Goal: Task Accomplishment & Management: Manage account settings

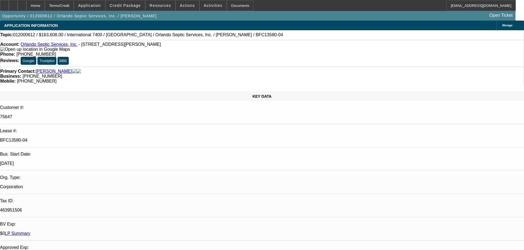
select select "0"
select select "6"
select select "0"
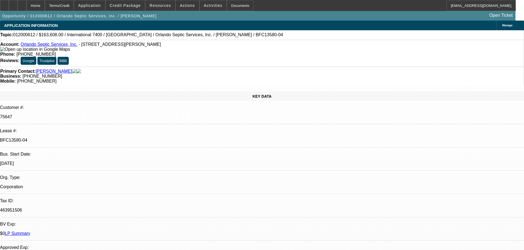
select select "0"
select select "6"
select select "0"
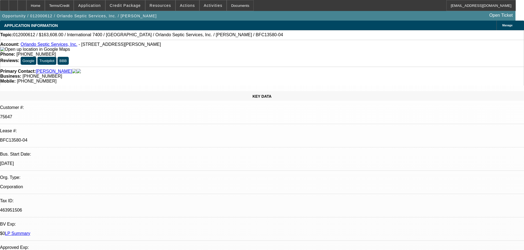
select select "0"
select select "6"
select select "0"
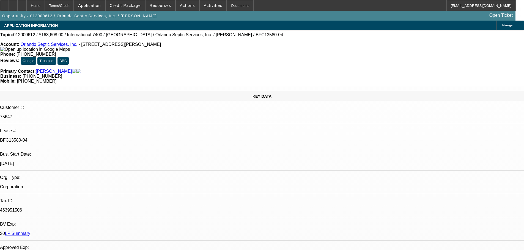
select select "6"
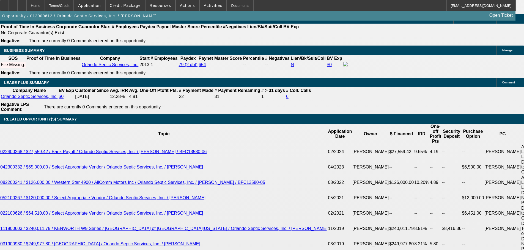
scroll to position [852, 0]
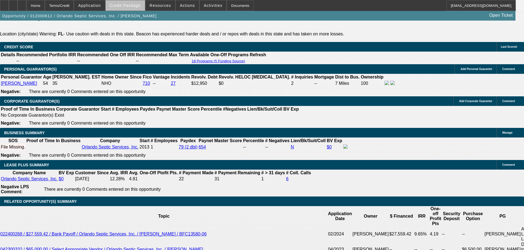
click at [135, 5] on span "Credit Package" at bounding box center [125, 5] width 31 height 4
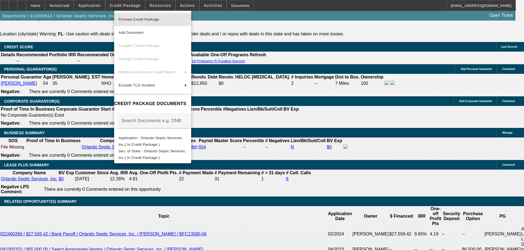
click at [172, 23] on span "Preview Credit Package" at bounding box center [152, 19] width 68 height 7
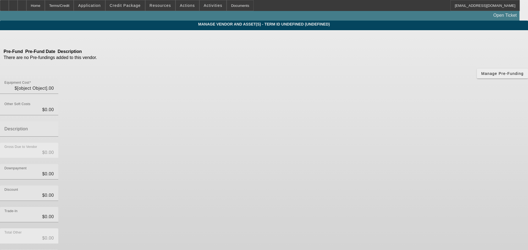
type input "$144,550.00"
type input "$23,058.00"
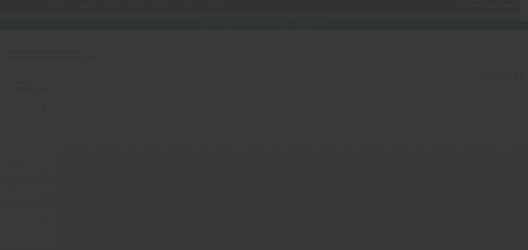
type input "options, FET & sales tax"
type input "$167,608.00"
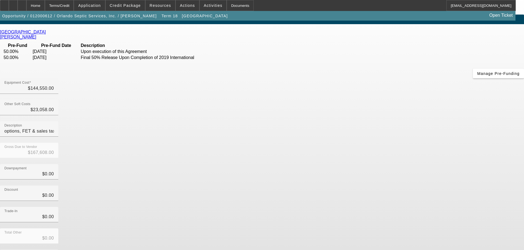
scroll to position [7, 0]
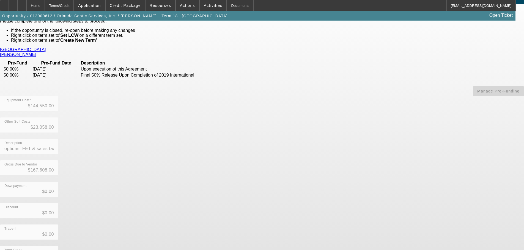
scroll to position [44, 0]
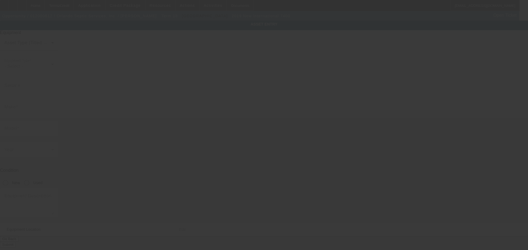
type input "[US_VEHICLE_IDENTIFICATION_NUMBER]"
type input "International"
type input "7400"
radio input "true"
type textarea "with 4,000 Gallon Tank includes: all options, attachments and accessories"
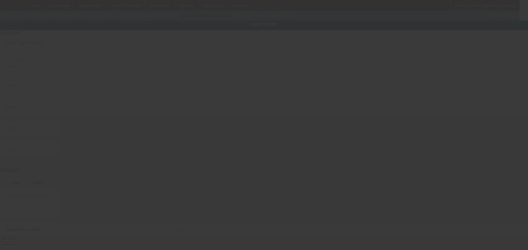
type input "[STREET_ADDRESS]"
type input "Casselberry"
type input "32707"
type input "Seminole"
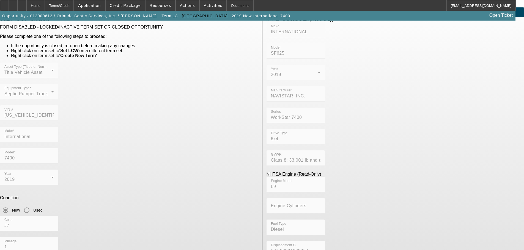
scroll to position [25, 0]
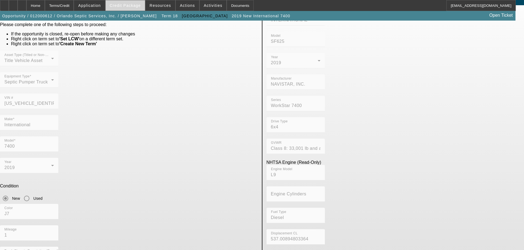
click at [125, 4] on span "Credit Package" at bounding box center [125, 5] width 31 height 4
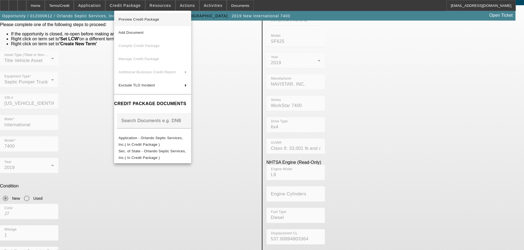
click at [141, 20] on span "Preview Credit Package" at bounding box center [138, 19] width 41 height 4
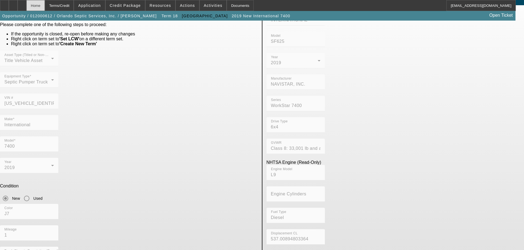
click at [45, 6] on div "Home" at bounding box center [35, 5] width 18 height 11
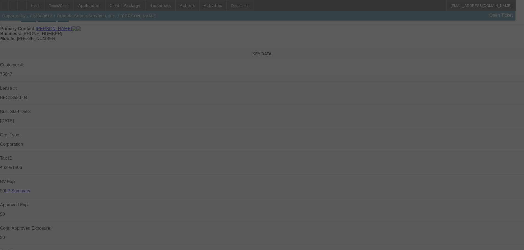
scroll to position [137, 0]
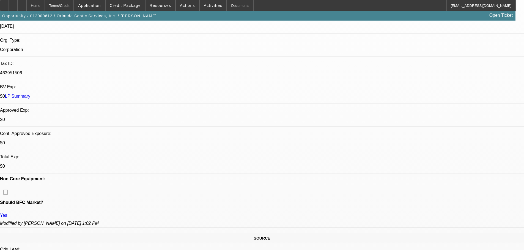
select select "0"
select select "6"
select select "0"
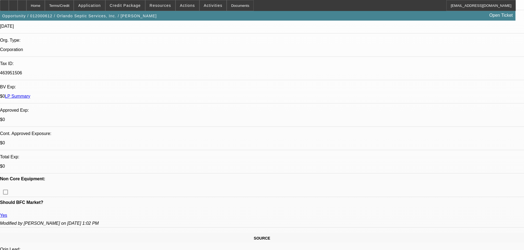
select select "0"
select select "6"
select select "0"
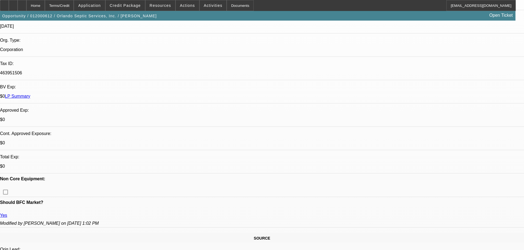
select select "0"
select select "6"
select select "0"
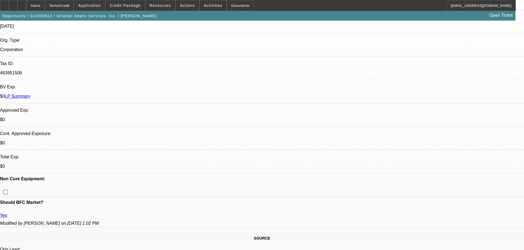
select select "6"
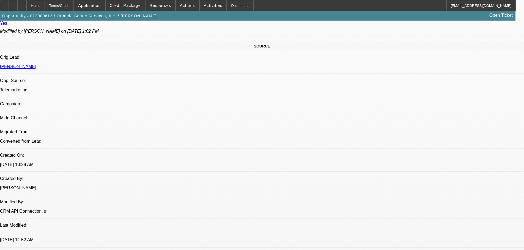
scroll to position [425, 0]
click at [131, 4] on span "Credit Package" at bounding box center [125, 5] width 31 height 4
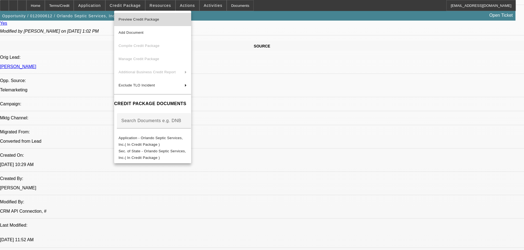
click at [145, 21] on span "Preview Credit Package" at bounding box center [138, 19] width 41 height 4
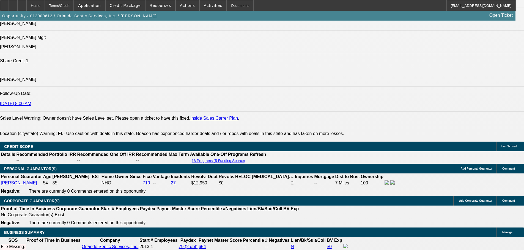
scroll to position [715, 0]
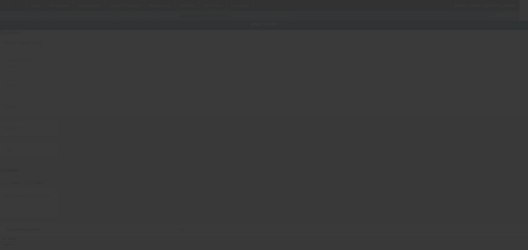
type input "[US_VEHICLE_IDENTIFICATION_NUMBER]"
type input "International"
type input "7400"
radio input "true"
type textarea "with 4,000 Gallon Tank includes: all options, attachments and accessories"
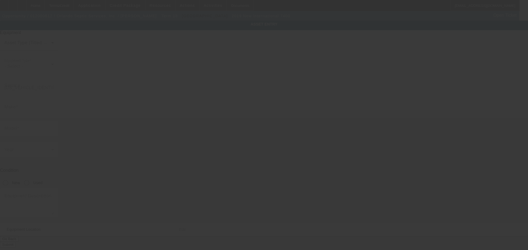
type input "[STREET_ADDRESS]"
type input "Casselberry"
type input "32707"
type input "Seminole"
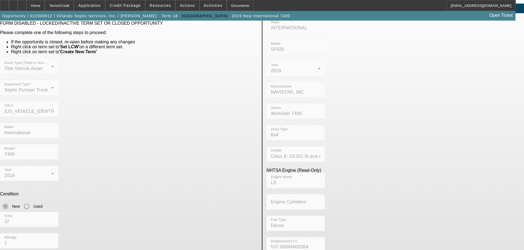
scroll to position [25, 0]
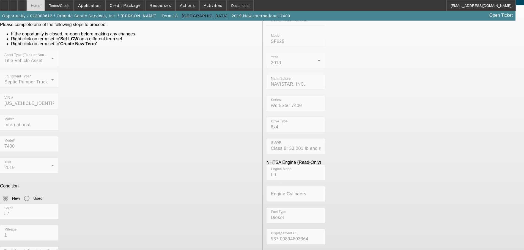
click at [45, 5] on div "Home" at bounding box center [35, 5] width 18 height 11
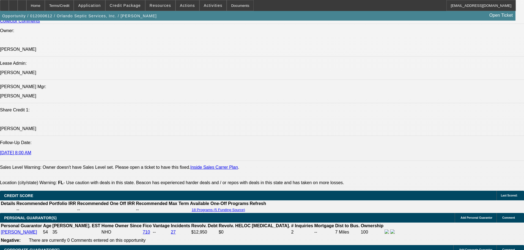
select select "0"
select select "6"
select select "0"
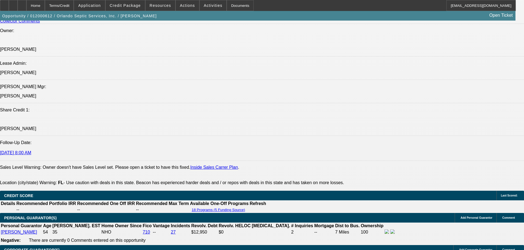
select select "0"
select select "6"
select select "0"
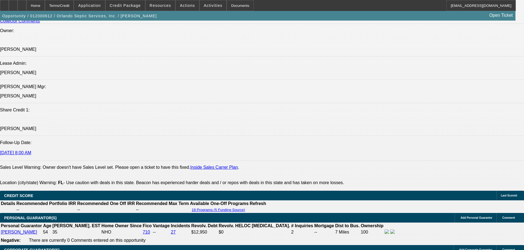
select select "0"
select select "6"
select select "0"
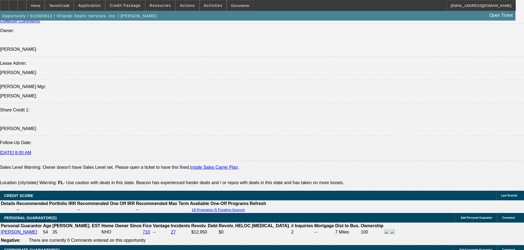
select select "6"
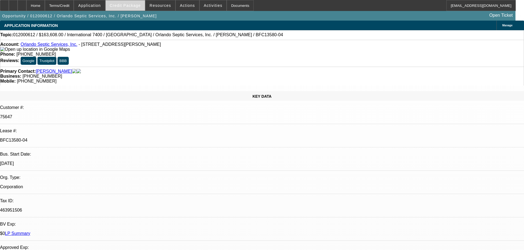
click at [131, 6] on span "Credit Package" at bounding box center [125, 5] width 31 height 4
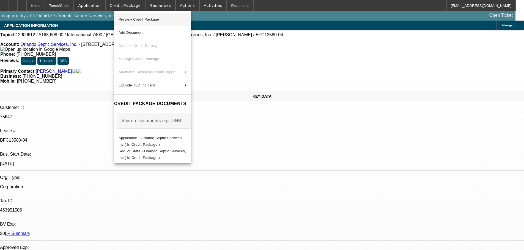
click at [155, 17] on span "Preview Credit Package" at bounding box center [152, 19] width 68 height 7
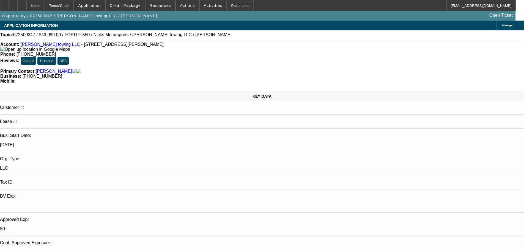
select select "0.15"
select select "2"
select select "0.1"
select select "4"
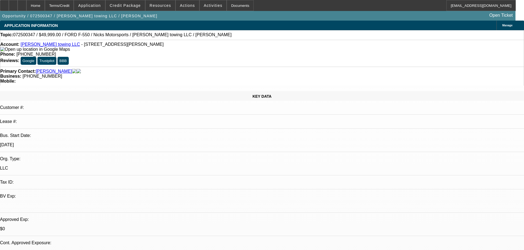
scroll to position [724, 0]
